Goal: Find specific page/section: Find specific page/section

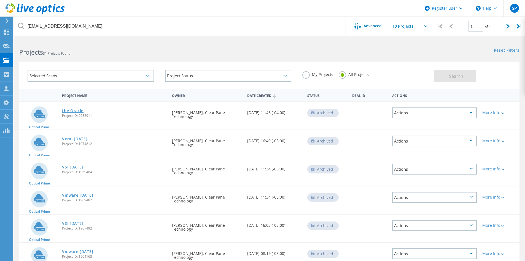
click at [80, 112] on link "the Oracle" at bounding box center [73, 111] width 22 height 4
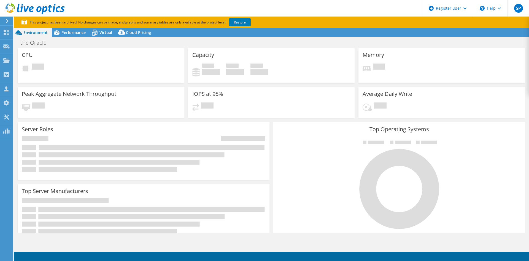
select select "USD"
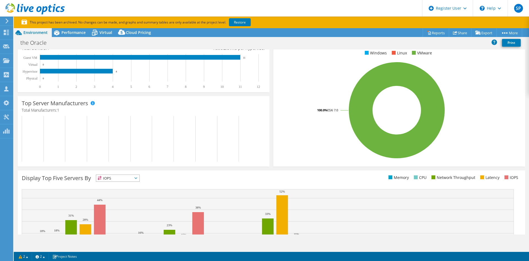
scroll to position [81, 0]
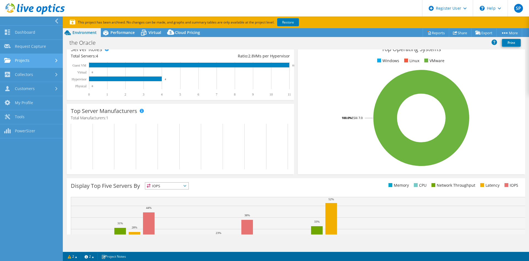
click at [18, 57] on link "Projects" at bounding box center [31, 61] width 63 height 14
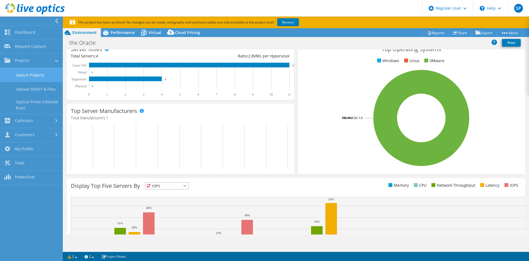
click at [44, 77] on link "Search Projects" at bounding box center [31, 75] width 63 height 14
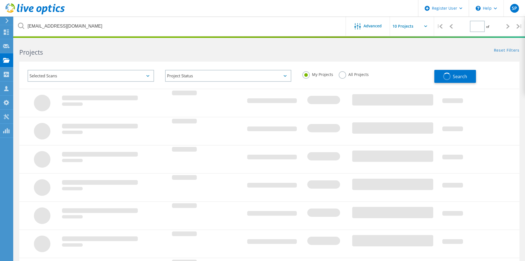
type input "1"
